Goal: Communication & Community: Answer question/provide support

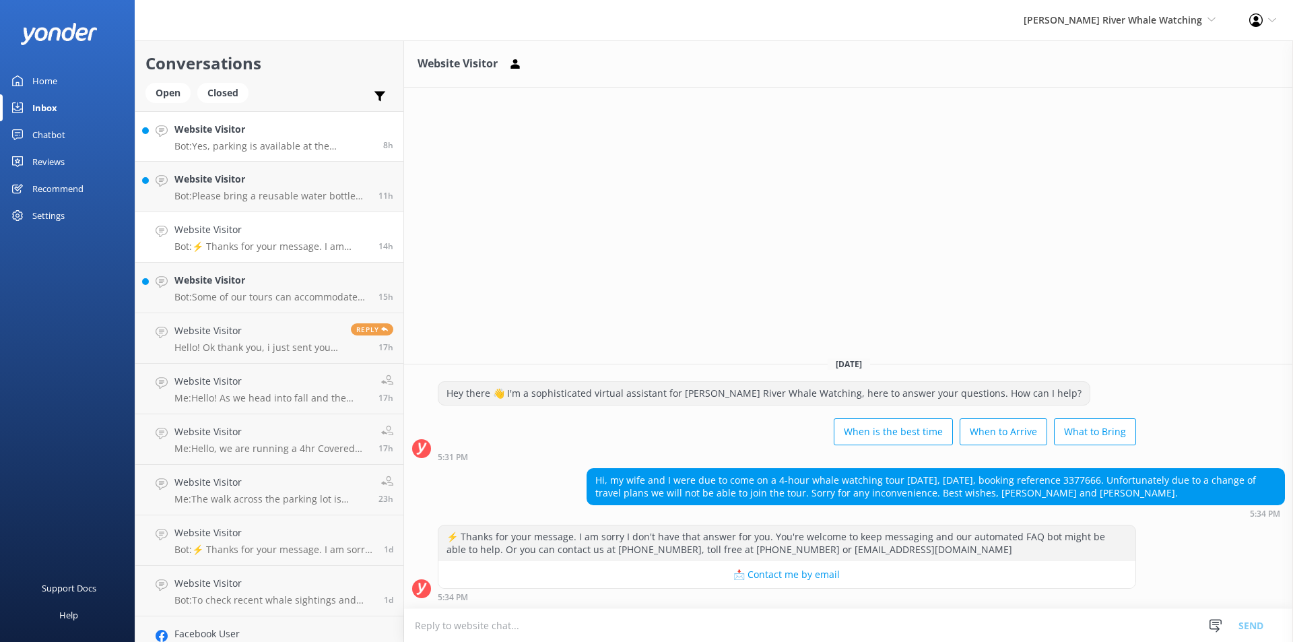
click at [250, 139] on div "Website Visitor Bot: Yes, parking is available at the [GEOGRAPHIC_DATA] of [GEO…" at bounding box center [273, 136] width 199 height 29
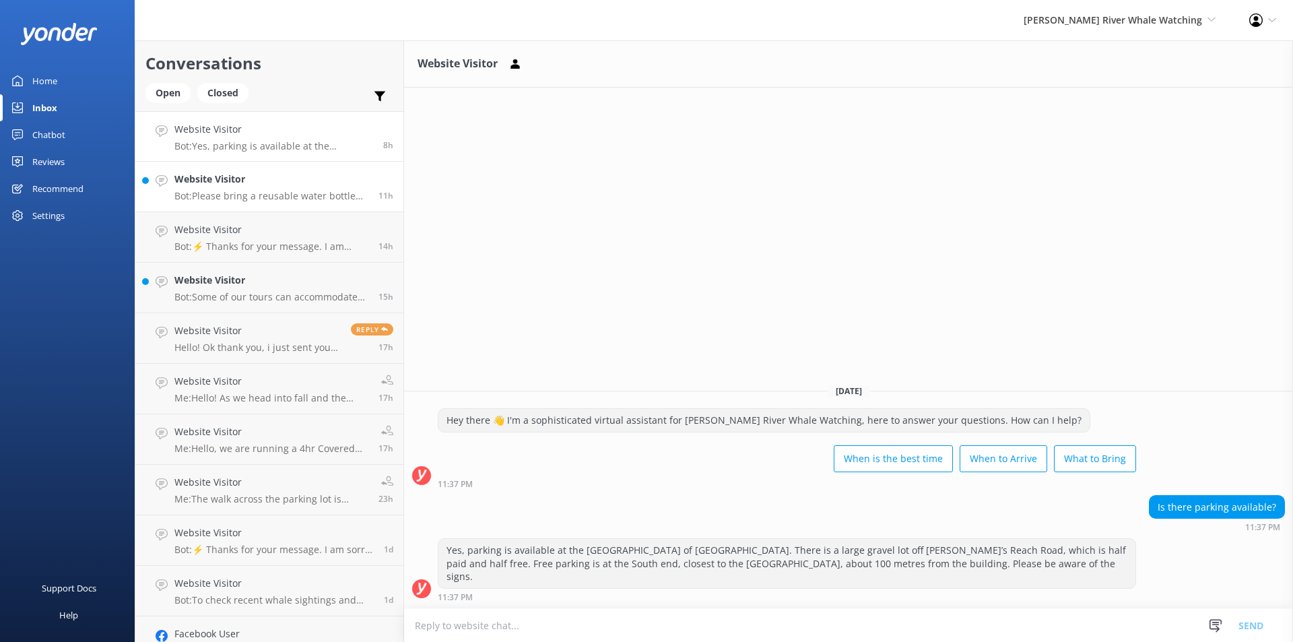
click at [226, 200] on p "Bot: Please bring a reusable water bottle (we have a water refill station!), an…" at bounding box center [271, 196] width 194 height 12
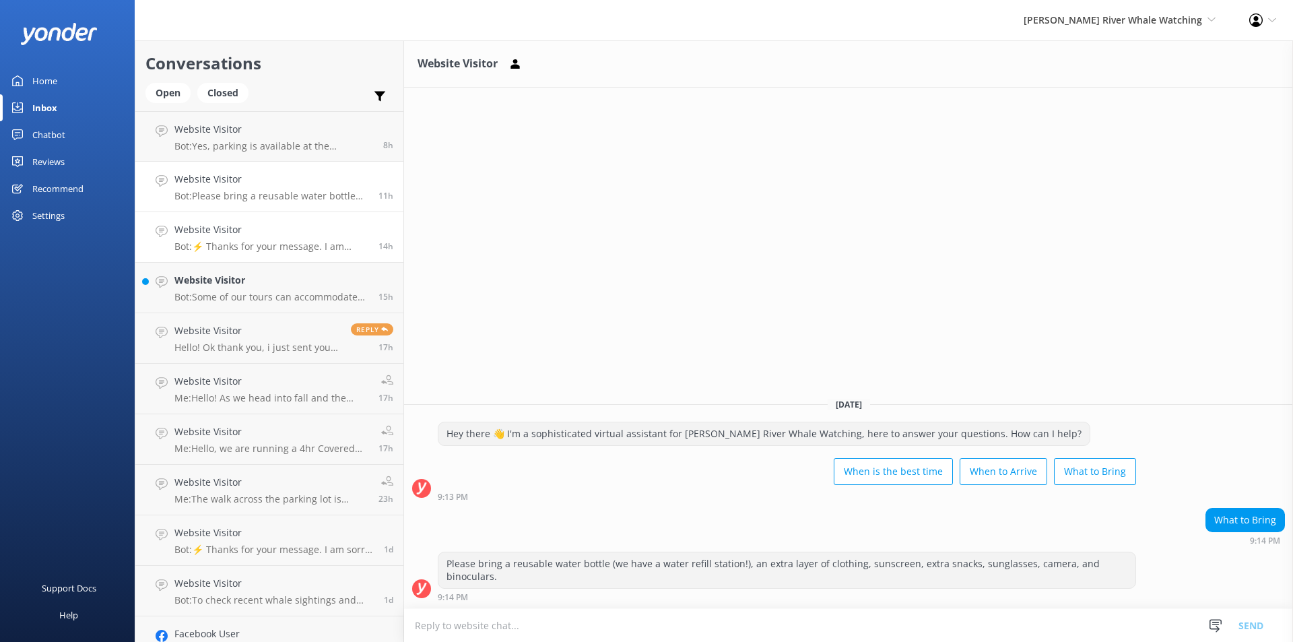
click at [257, 244] on p "Bot: ⚡ Thanks for your message. I am sorry I don't have that answer for you. Yo…" at bounding box center [271, 246] width 194 height 12
